Goal: Task Accomplishment & Management: Use online tool/utility

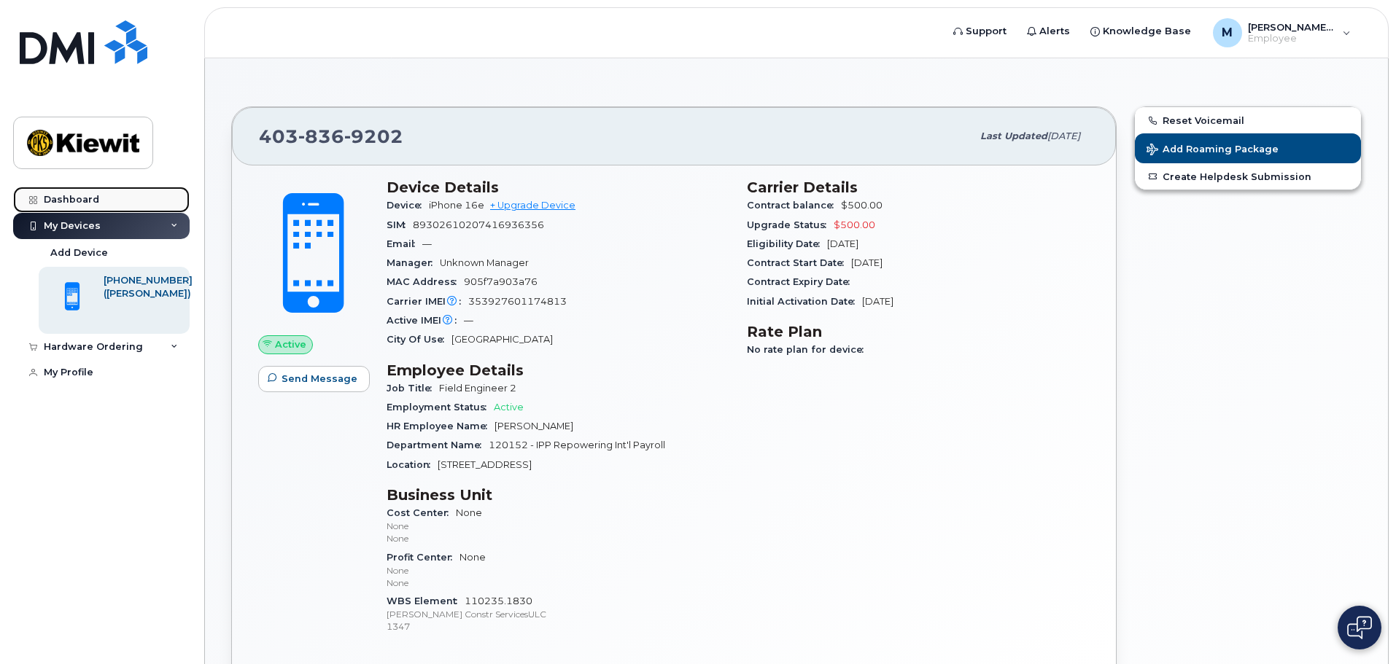
click at [71, 194] on div "Dashboard" at bounding box center [71, 200] width 55 height 12
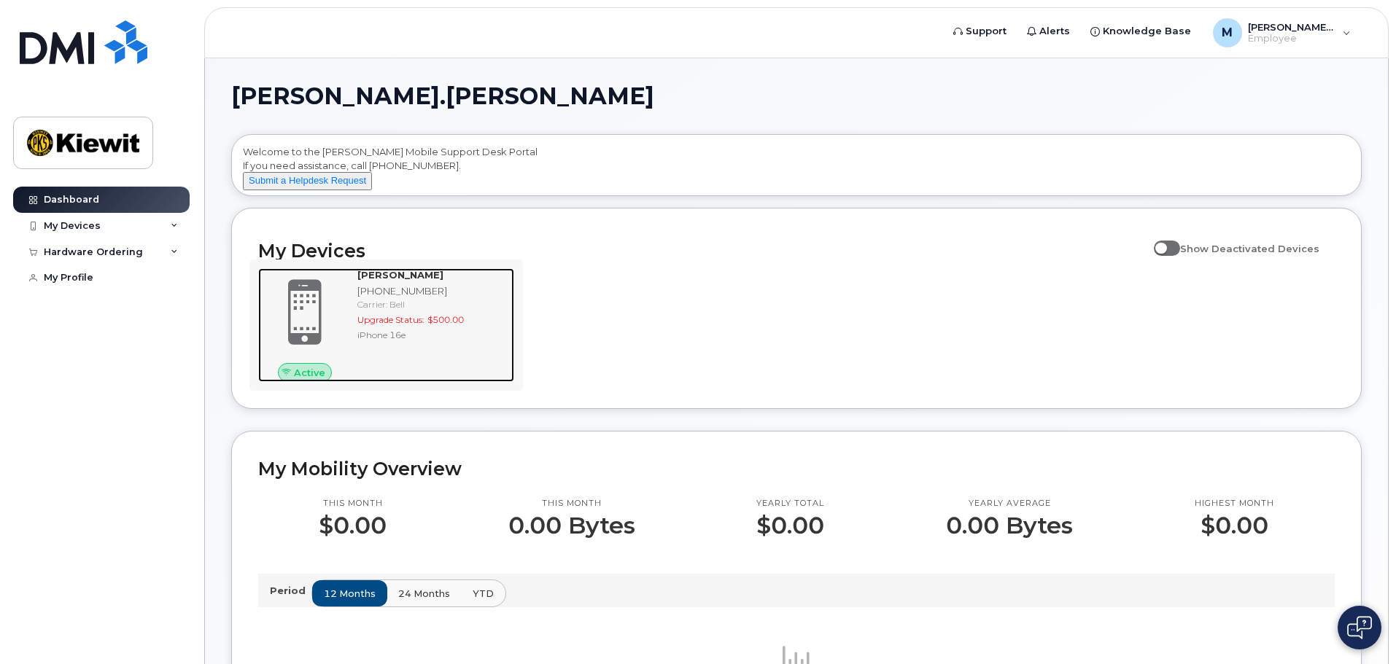
click at [312, 320] on span at bounding box center [305, 313] width 70 height 74
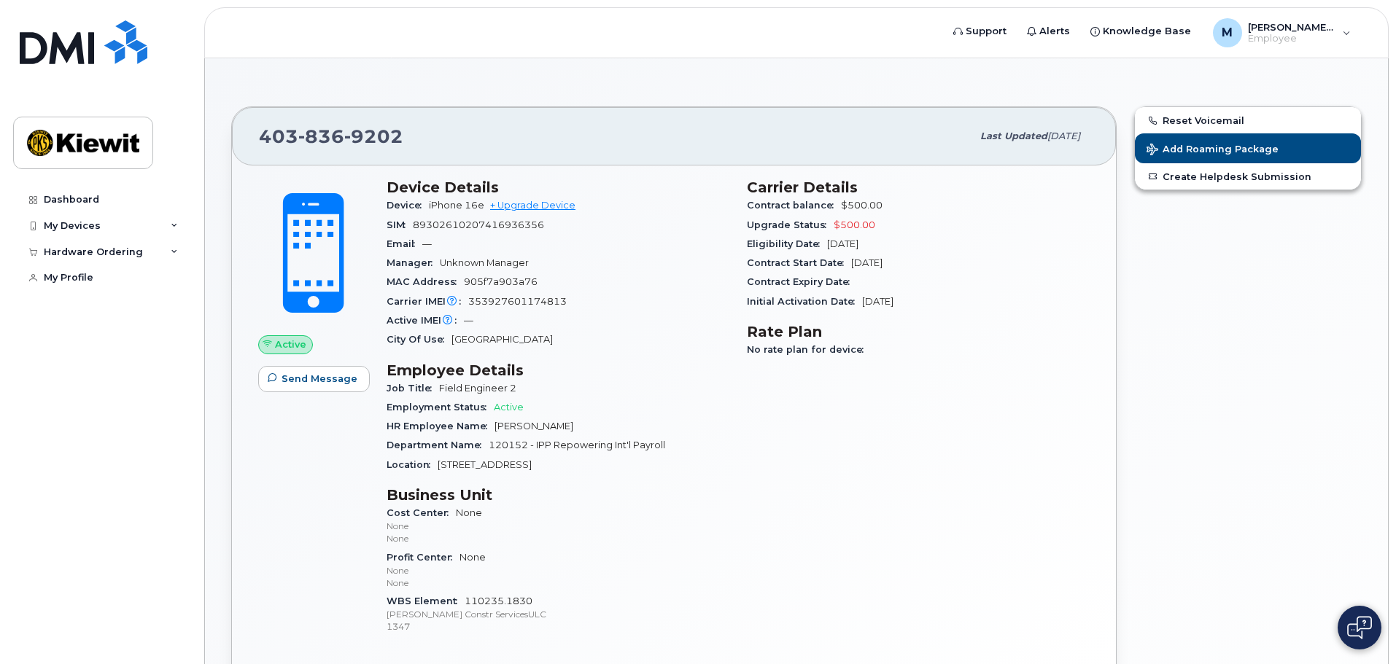
click at [617, 435] on div "HR Employee Name Matthew Federico" at bounding box center [557, 426] width 343 height 19
click at [1230, 147] on span "Add Roaming Package" at bounding box center [1212, 151] width 132 height 14
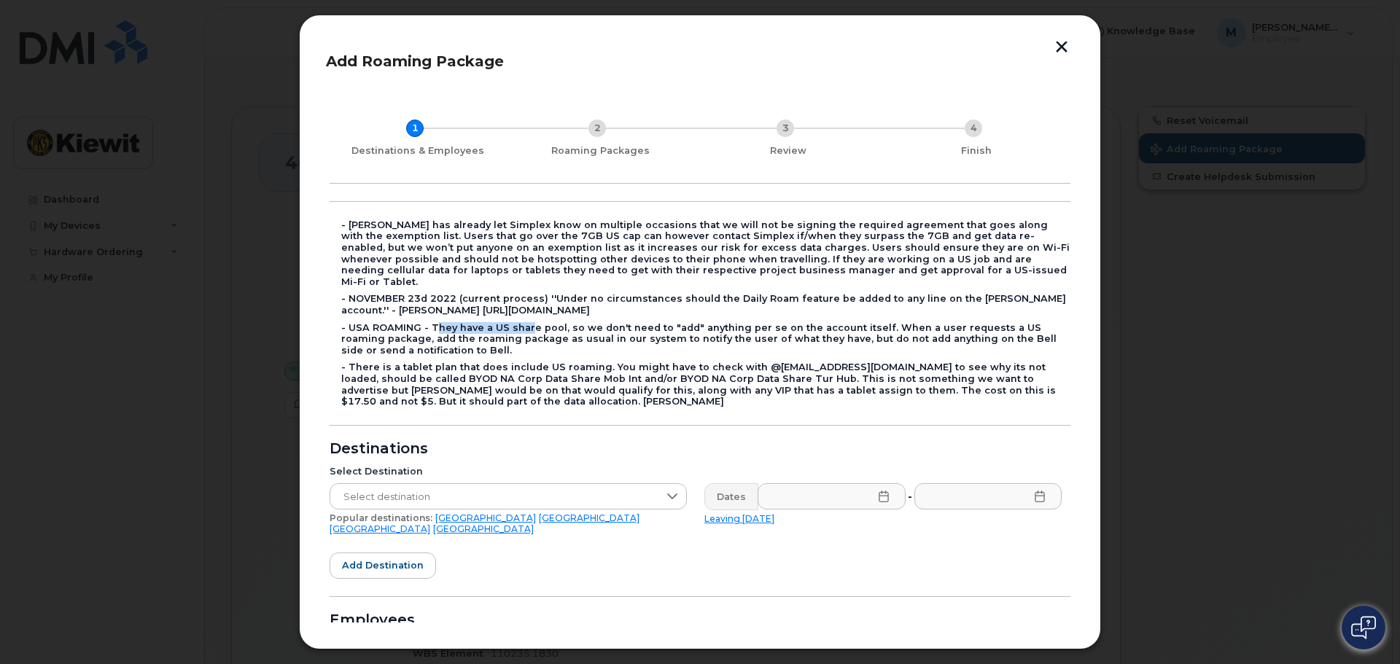
drag, startPoint x: 430, startPoint y: 316, endPoint x: 523, endPoint y: 310, distance: 92.8
click at [523, 322] on div "- USA ROAMING - They have a US share pool, so we don't need to "add" anything p…" at bounding box center [705, 339] width 729 height 34
click at [564, 226] on div "- Kiewit has already let Simplex know on multiple occasions that we will not be…" at bounding box center [705, 254] width 729 height 69
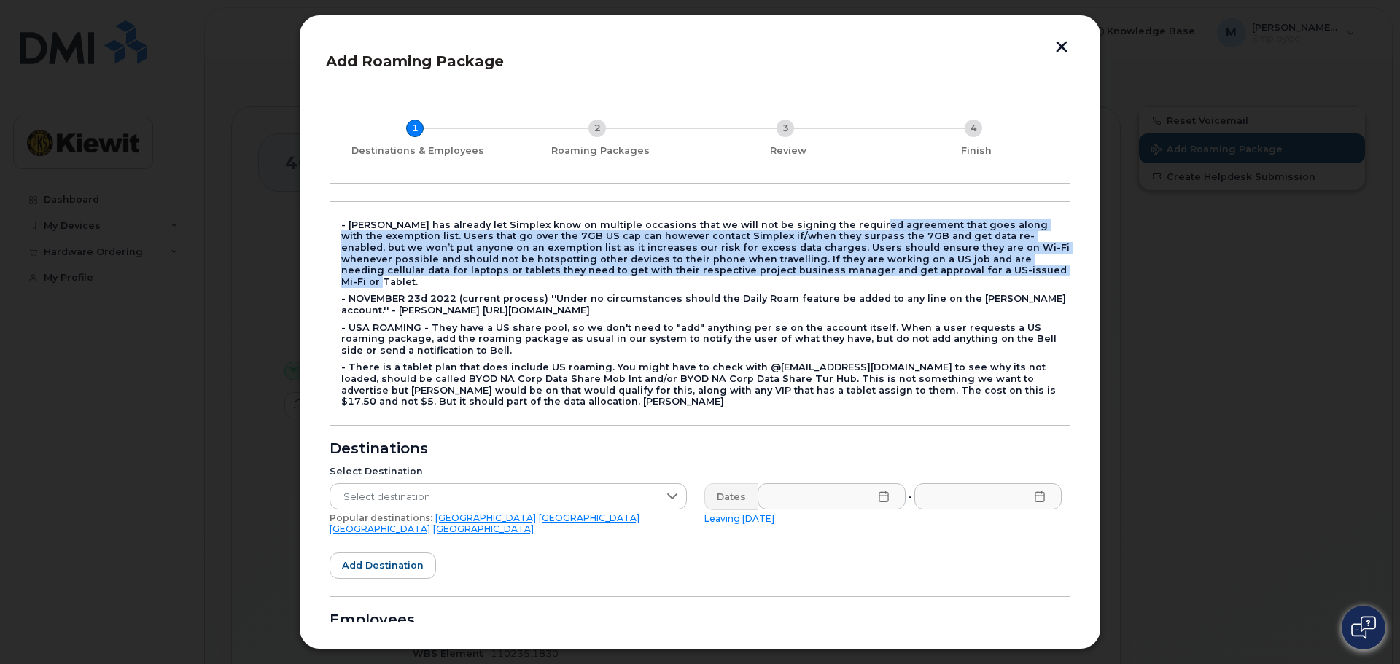
drag, startPoint x: 855, startPoint y: 225, endPoint x: 848, endPoint y: 268, distance: 43.5
click at [848, 268] on div "- Kiewit has already let Simplex know on multiple occasions that we will not be…" at bounding box center [705, 254] width 729 height 69
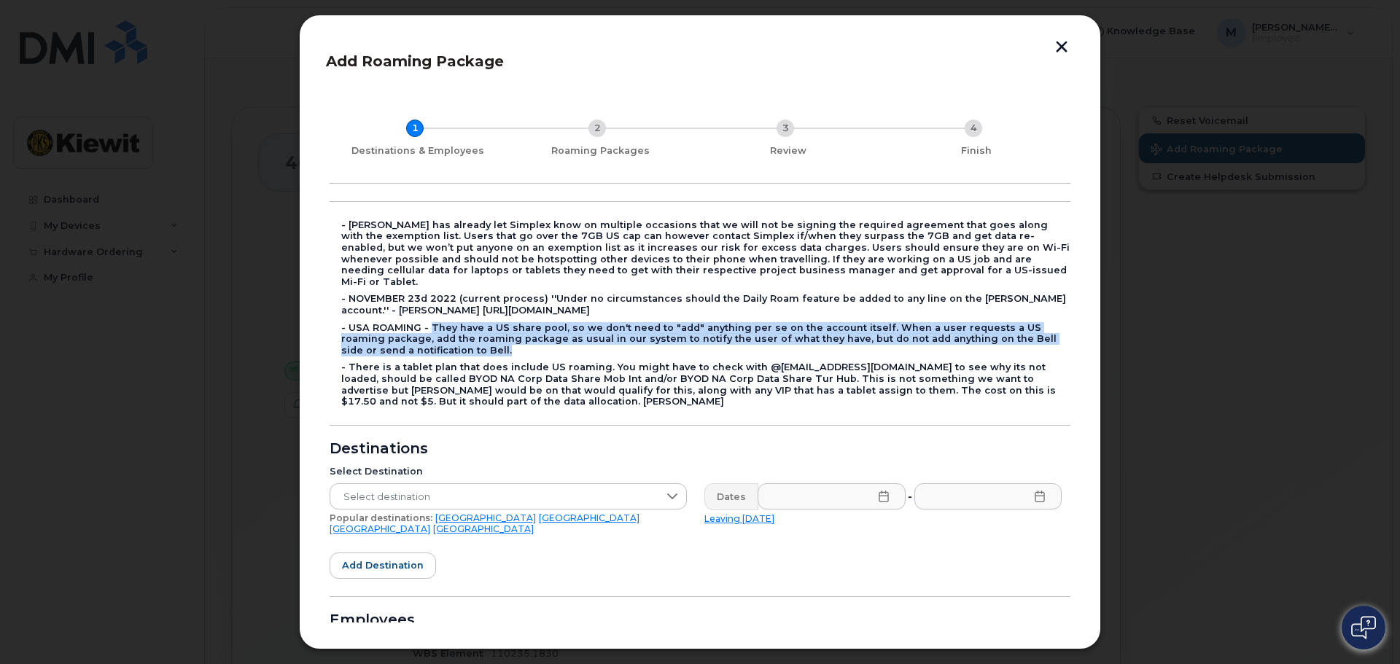
drag, startPoint x: 429, startPoint y: 311, endPoint x: 968, endPoint y: 338, distance: 539.6
click at [968, 338] on div "- USA ROAMING - They have a US share pool, so we don't need to "add" anything p…" at bounding box center [705, 339] width 729 height 34
click at [451, 341] on div "- USA ROAMING - They have a US share pool, so we don't need to "add" anything p…" at bounding box center [705, 339] width 729 height 34
drag, startPoint x: 444, startPoint y: 341, endPoint x: 337, endPoint y: 311, distance: 111.1
click at [337, 311] on form "- Kiewit has already let Simplex know on multiple occasions that we will not be…" at bounding box center [700, 502] width 741 height 603
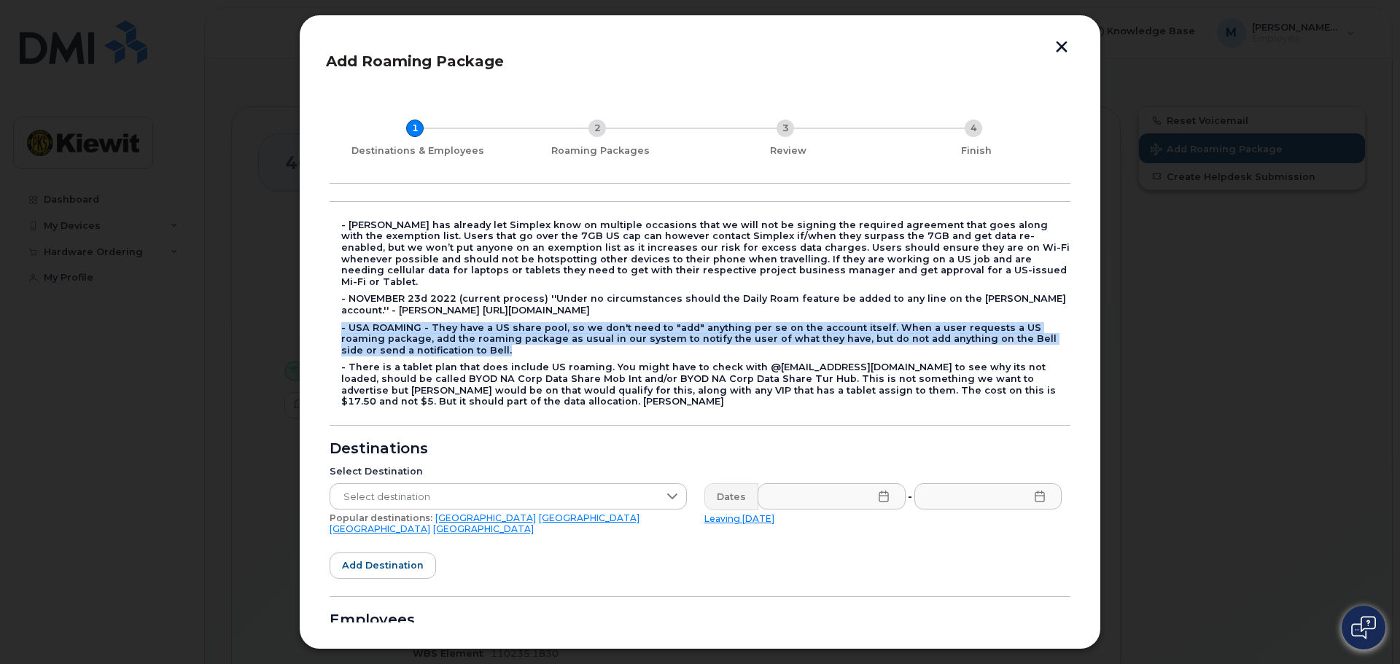
click at [675, 335] on div "- USA ROAMING - They have a US share pool, so we don't need to "add" anything p…" at bounding box center [705, 339] width 729 height 34
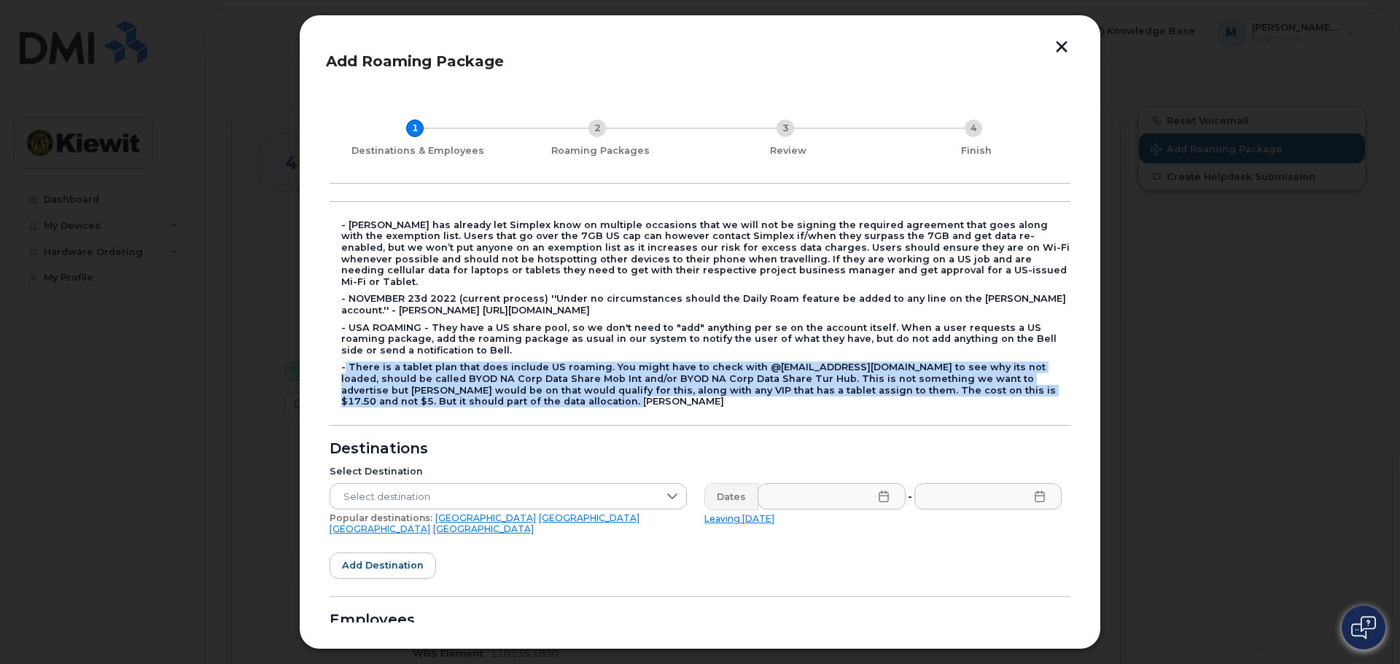
drag, startPoint x: 466, startPoint y: 390, endPoint x: 345, endPoint y: 352, distance: 126.9
click at [345, 362] on div "- There is a tablet plan that does include US roaming. You might have to check …" at bounding box center [705, 384] width 729 height 45
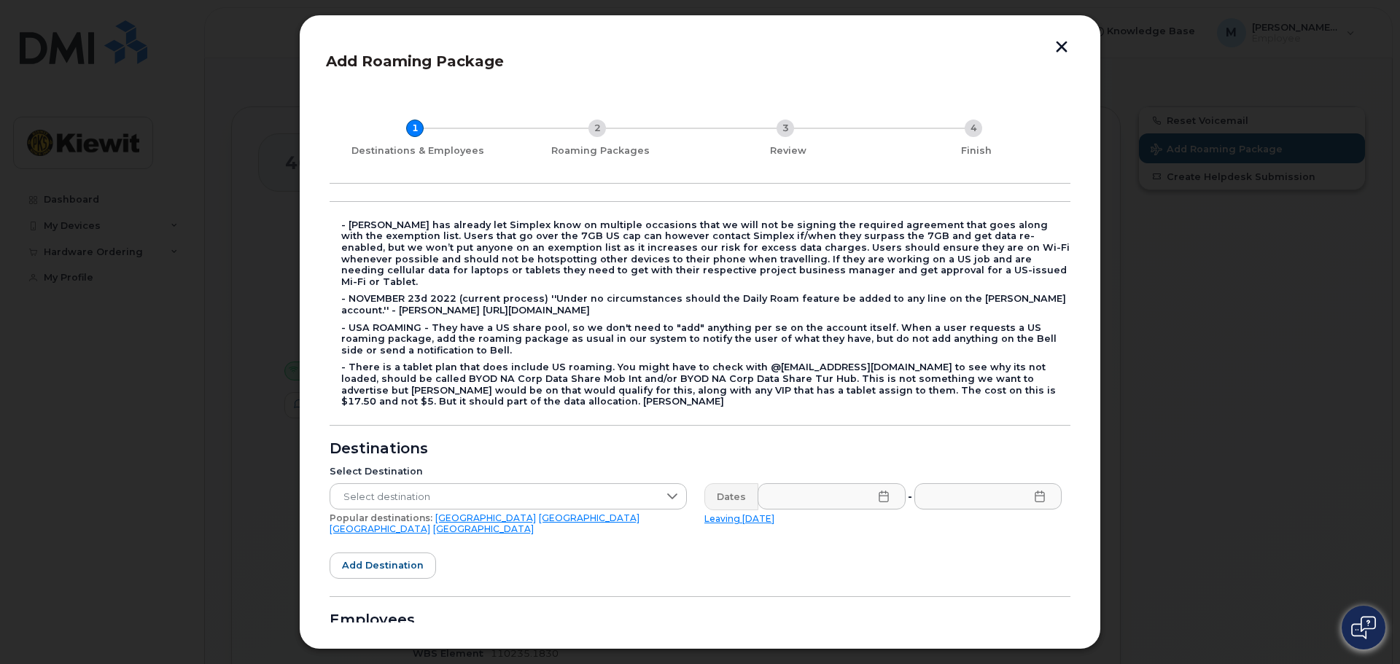
click at [533, 411] on form "- Kiewit has already let Simplex know on multiple occasions that we will not be…" at bounding box center [700, 502] width 741 height 603
click at [611, 484] on span "Select destination" at bounding box center [494, 497] width 328 height 26
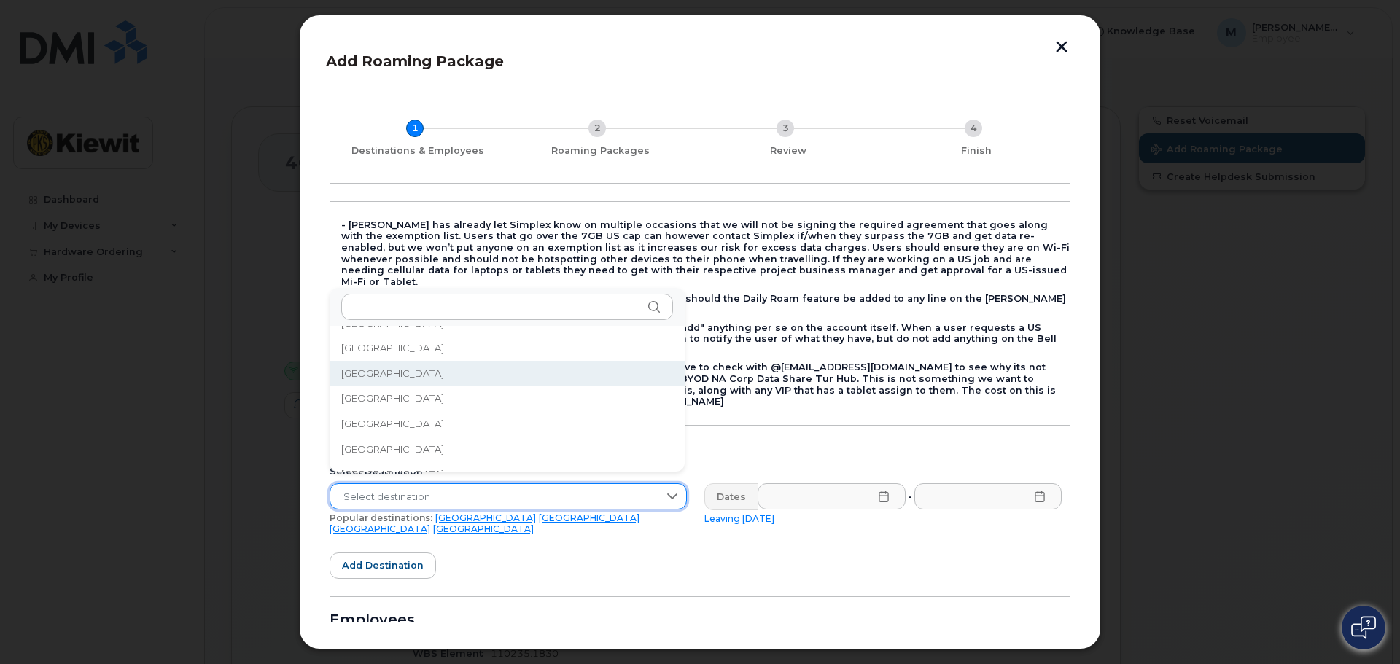
scroll to position [384, 0]
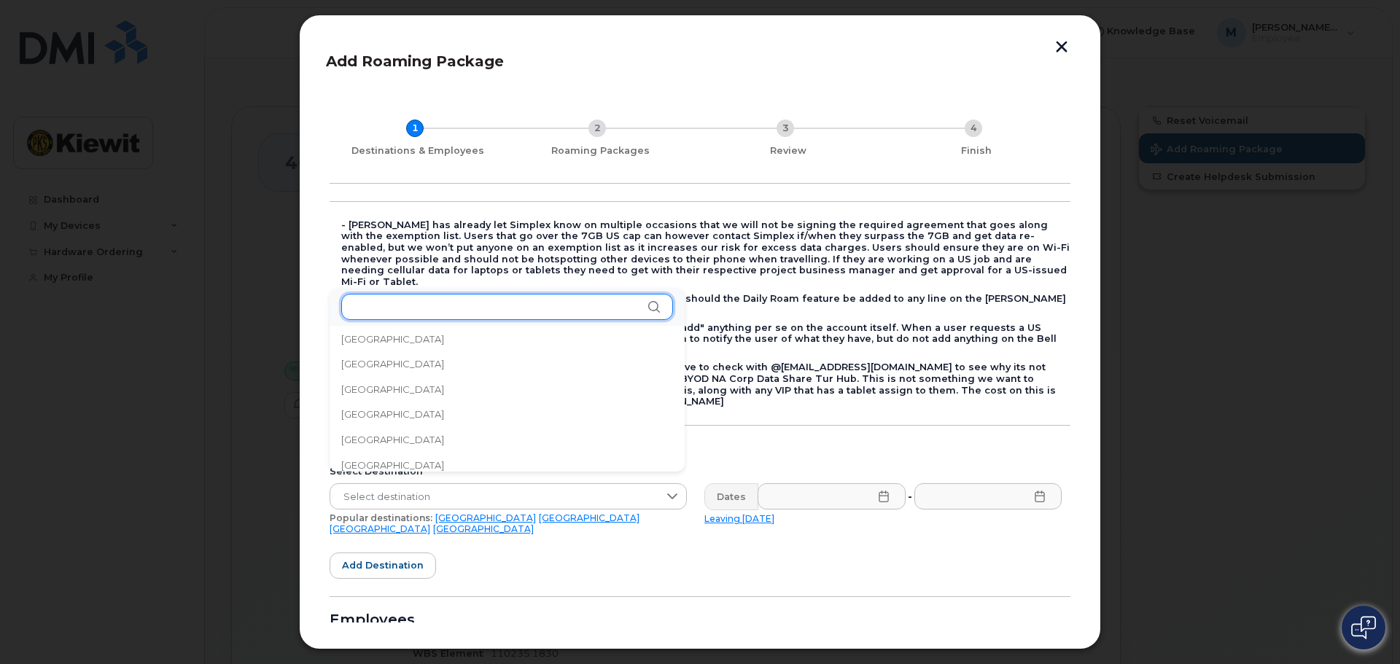
click at [386, 306] on input "text" at bounding box center [507, 307] width 332 height 26
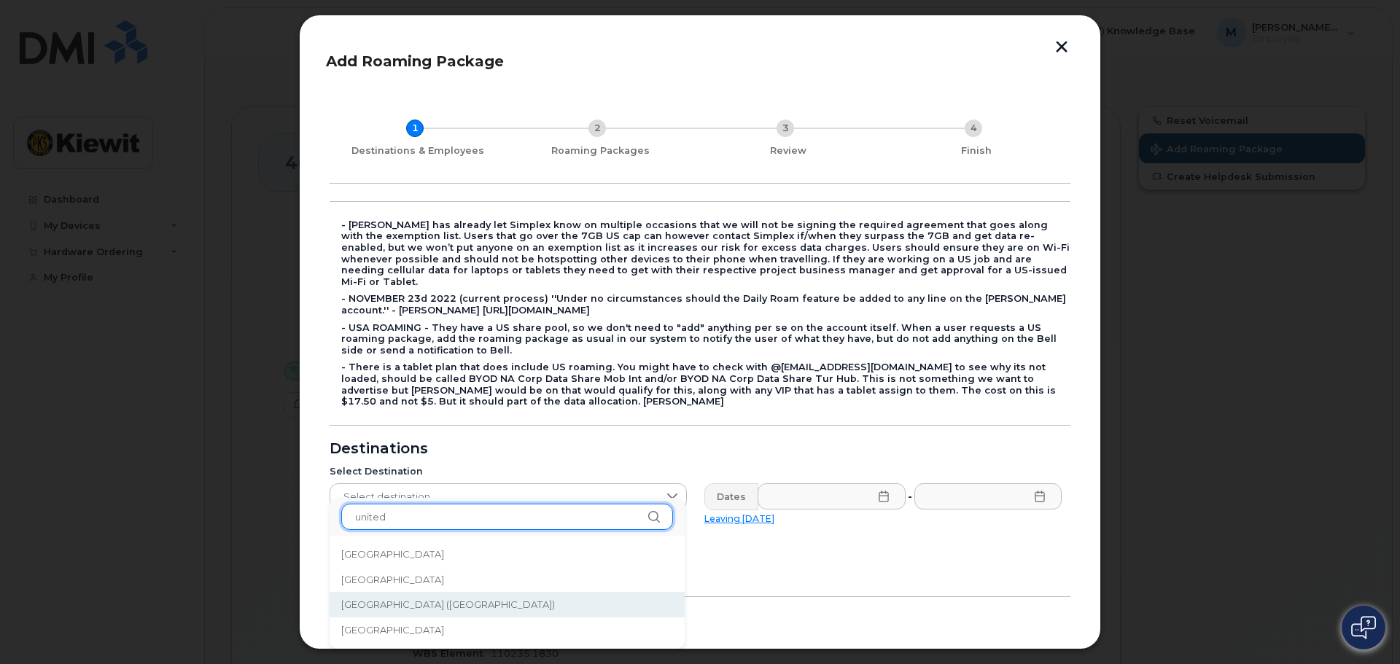
type input "united"
click at [466, 609] on span "United States of America (USA)" at bounding box center [448, 605] width 214 height 14
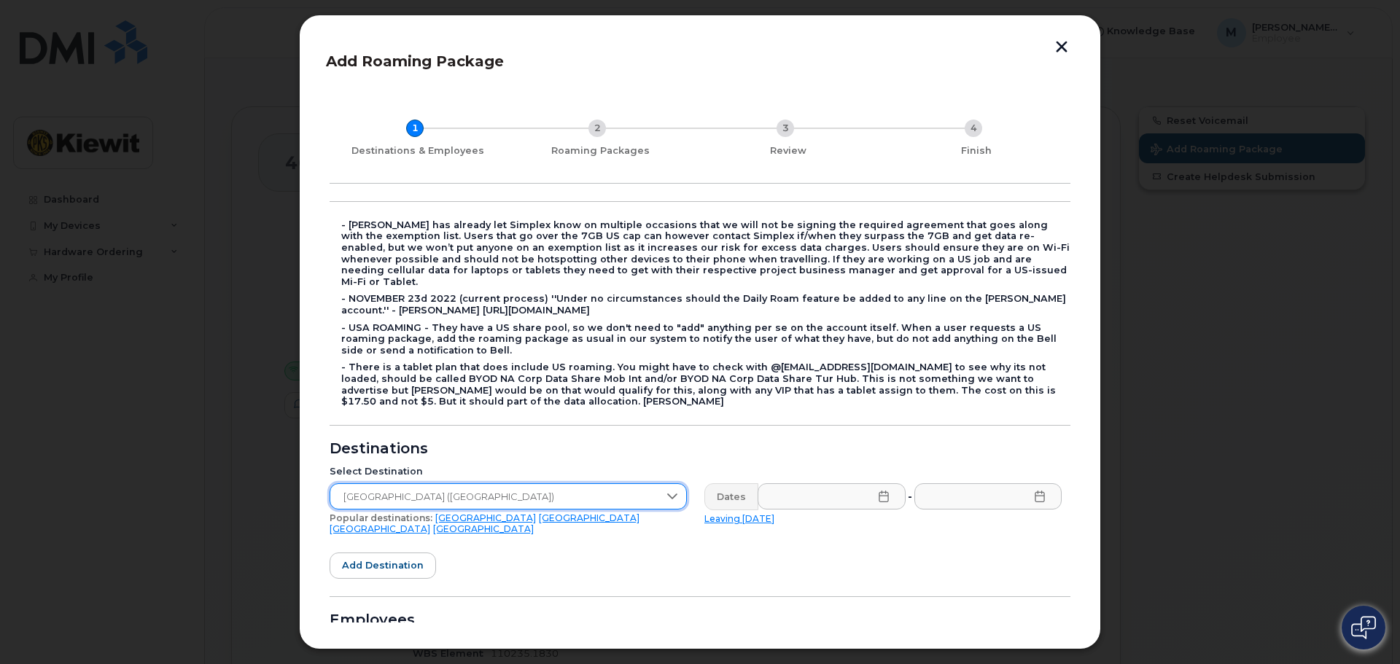
click at [714, 582] on form "- Kiewit has already let Simplex know on multiple occasions that we will not be…" at bounding box center [700, 502] width 741 height 603
click at [595, 540] on form "- Kiewit has already let Simplex know on multiple occasions that we will not be…" at bounding box center [700, 502] width 741 height 603
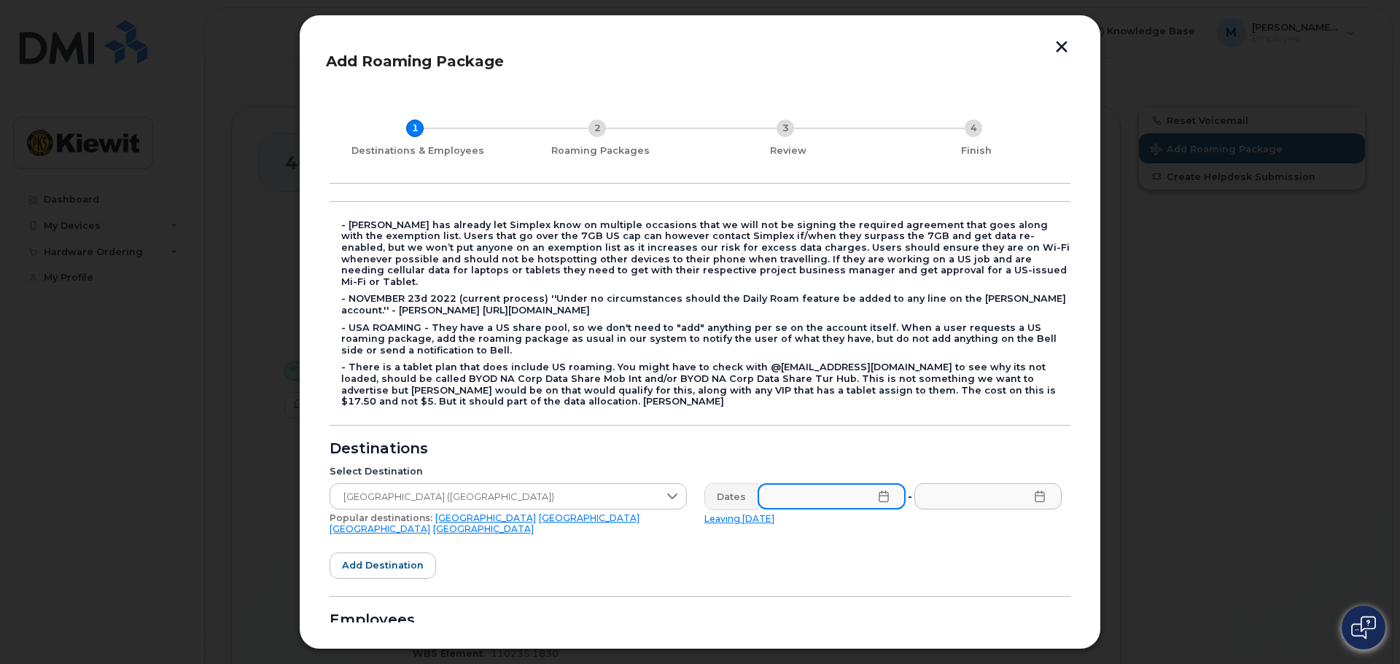
click at [870, 483] on input "text" at bounding box center [832, 496] width 148 height 26
click at [838, 569] on form "- Kiewit has already let Simplex know on multiple occasions that we will not be…" at bounding box center [700, 502] width 741 height 603
click at [1060, 38] on div "Add Roaming Package 1 Destinations & Employees 2 Roaming Packages 3 Review 4 Fi…" at bounding box center [700, 332] width 802 height 635
click at [1058, 44] on button "button" at bounding box center [1062, 48] width 22 height 15
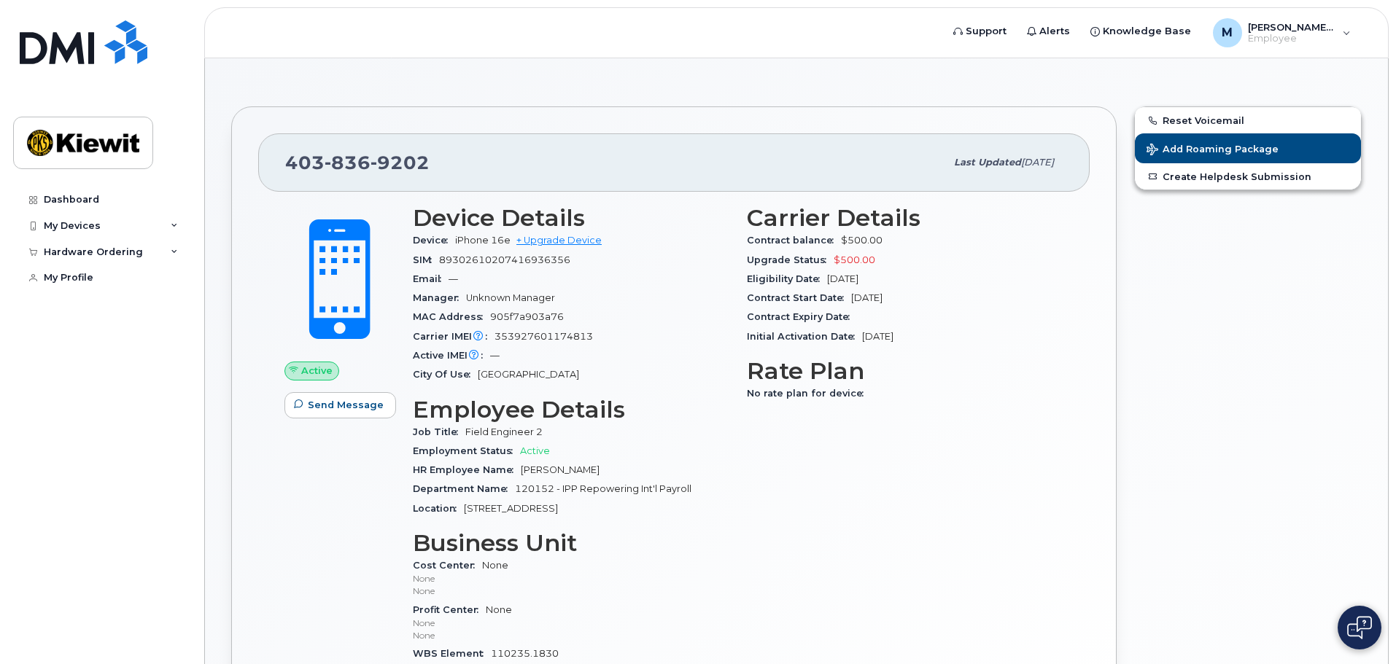
click at [769, 551] on div "Carrier Details Contract balance $500.00 Upgrade Status $500.00 Eligibility Dat…" at bounding box center [905, 452] width 334 height 513
click at [1359, 632] on img at bounding box center [1359, 627] width 25 height 23
click at [1363, 217] on div "Reset Voicemail Add Roaming Package Create Helpdesk Submission" at bounding box center [1247, 450] width 245 height 704
click at [990, 36] on span "Support" at bounding box center [986, 31] width 41 height 15
